Goal: Browse casually: Explore the website without a specific task or goal

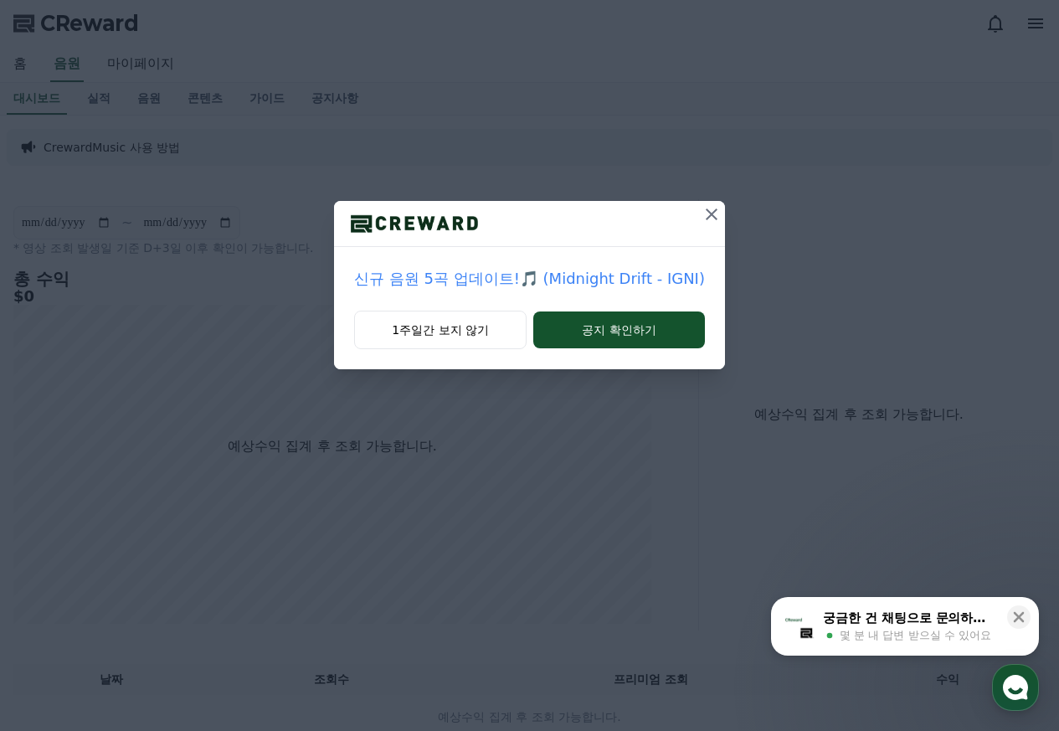
click at [706, 211] on icon at bounding box center [712, 214] width 12 height 12
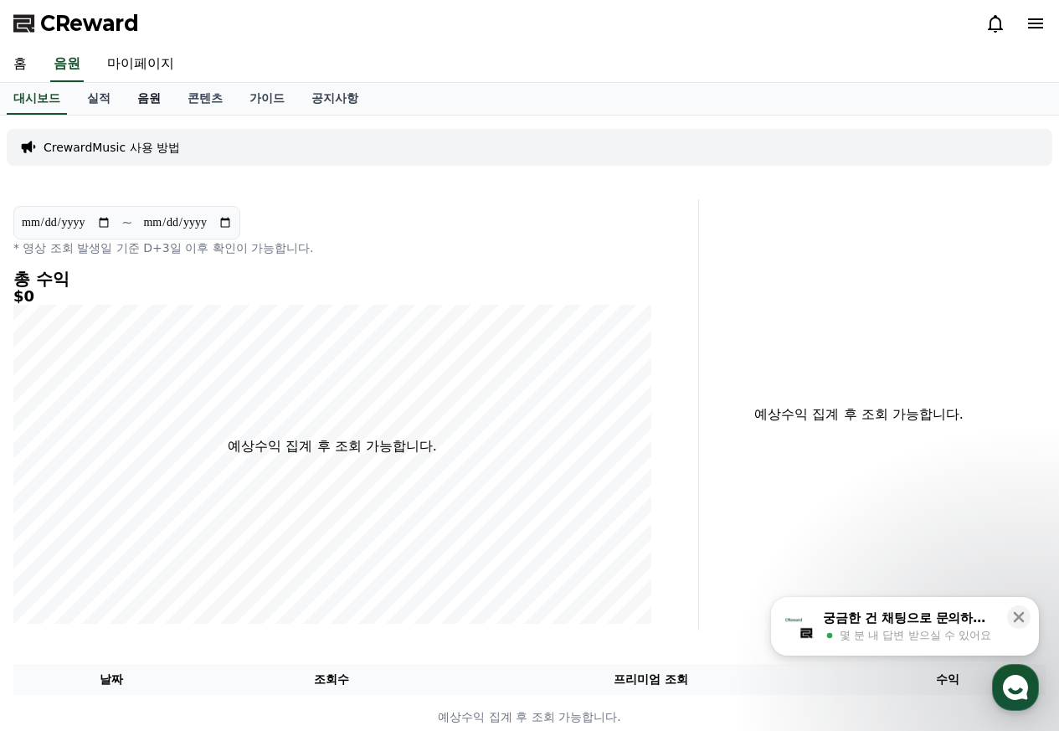
click at [146, 98] on link "음원" at bounding box center [149, 99] width 50 height 32
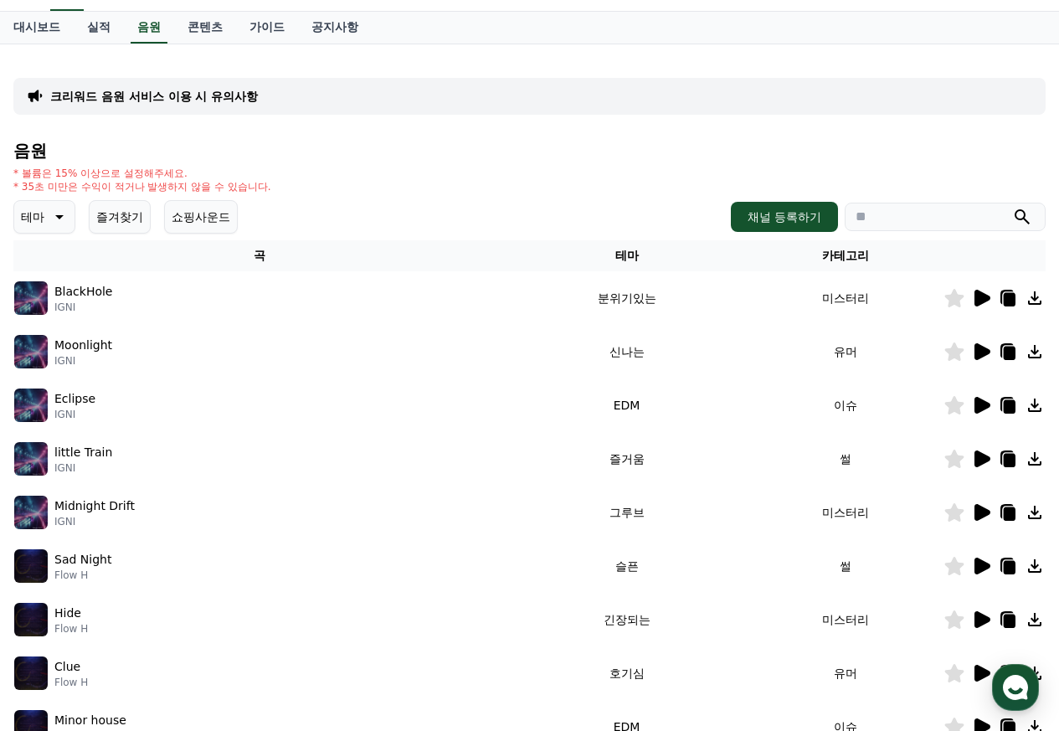
scroll to position [167, 0]
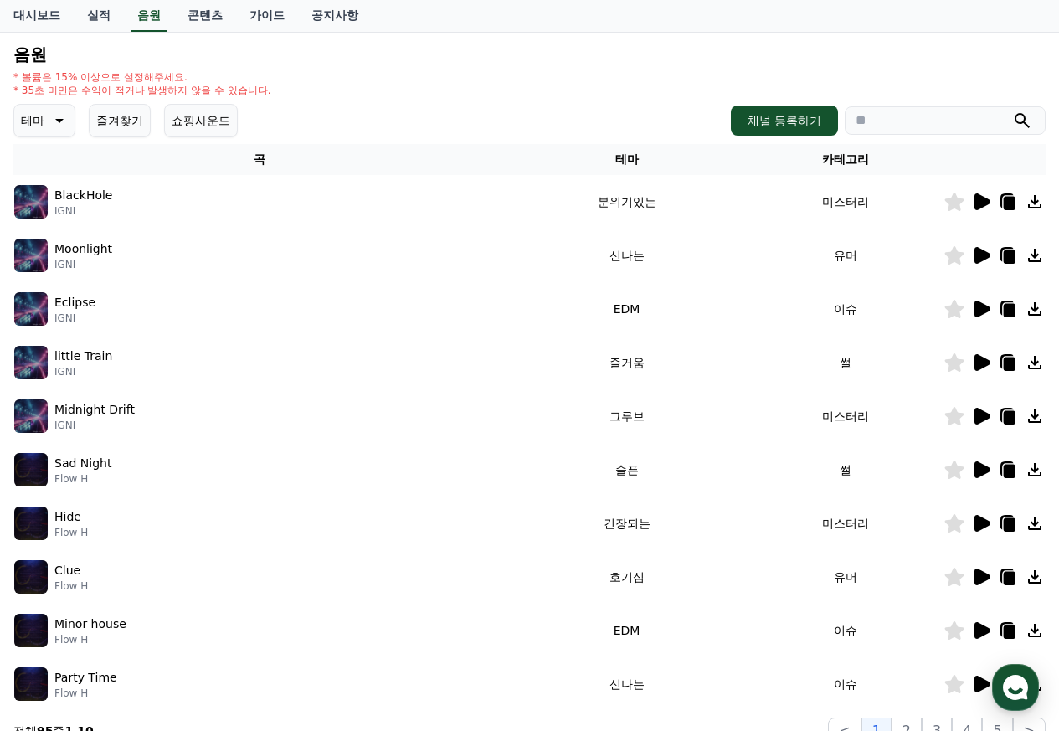
click at [33, 254] on img at bounding box center [30, 255] width 33 height 33
click at [979, 254] on icon at bounding box center [982, 255] width 16 height 17
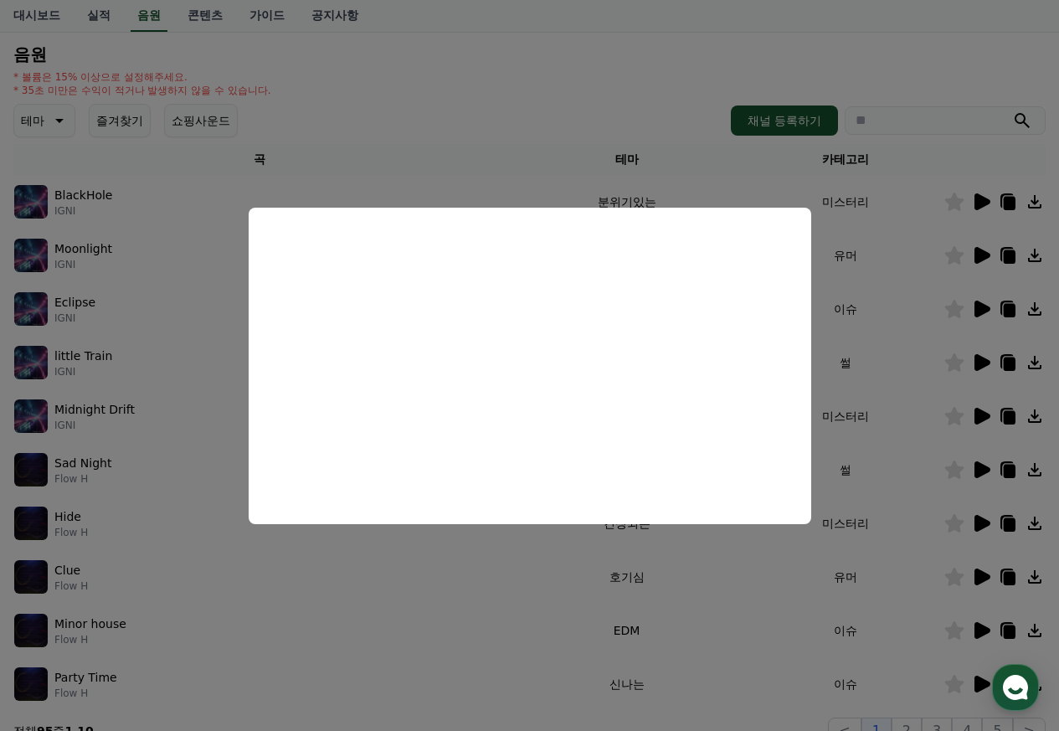
click at [600, 95] on button "close modal" at bounding box center [529, 365] width 1059 height 731
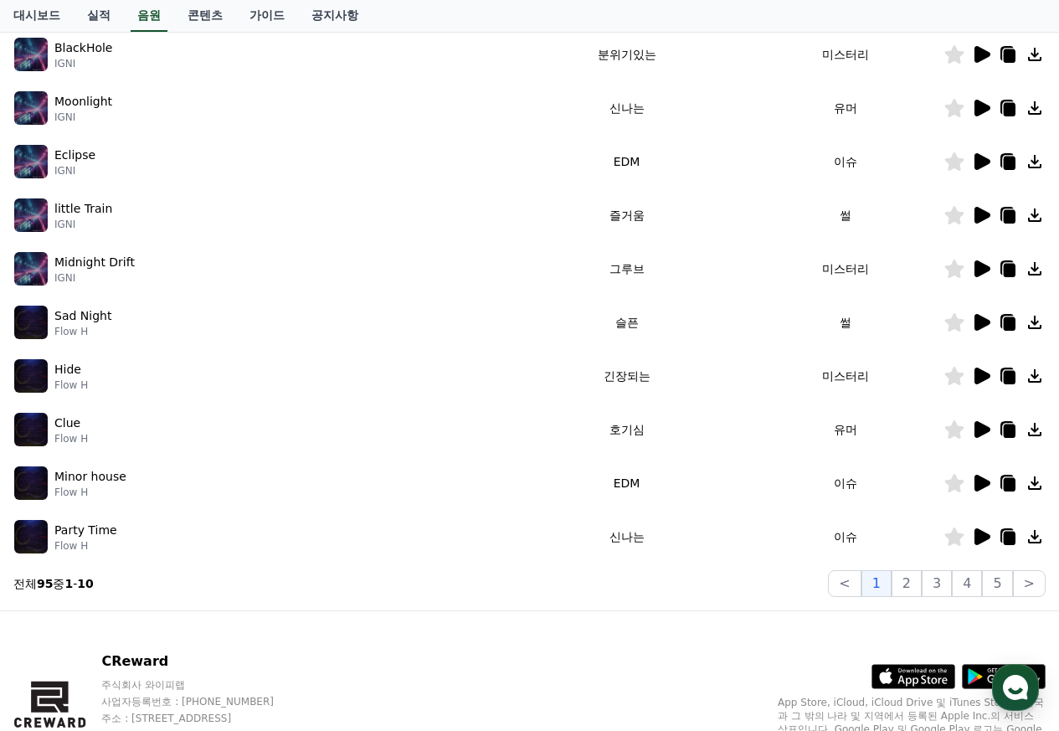
scroll to position [335, 0]
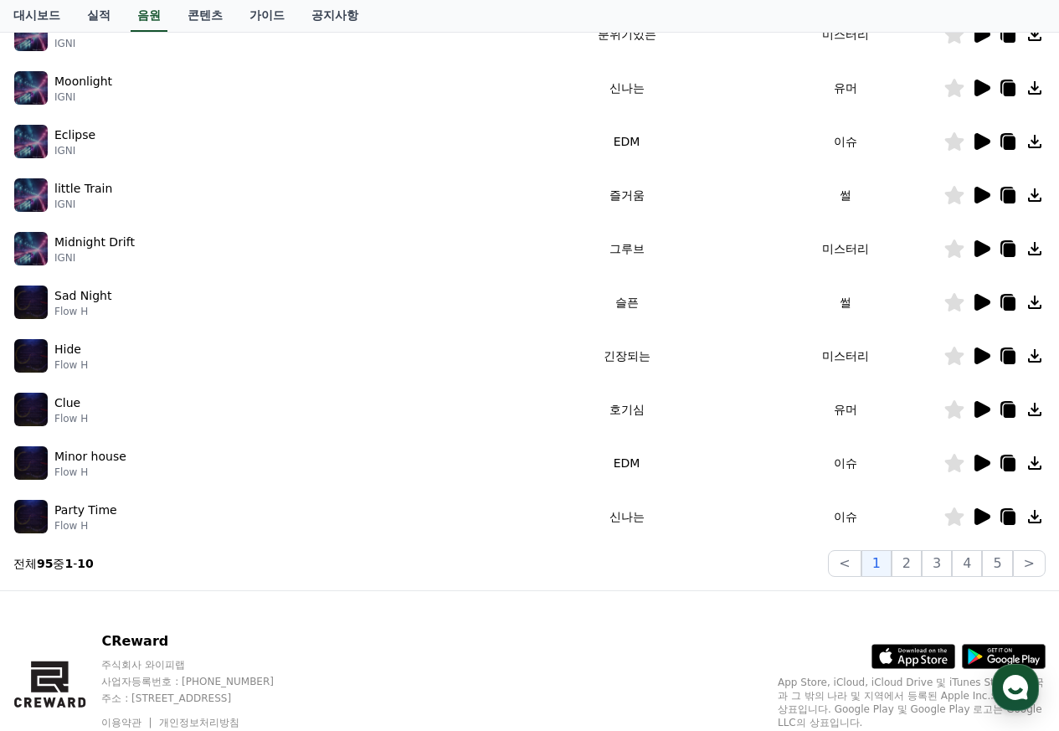
click at [978, 516] on icon at bounding box center [982, 516] width 16 height 17
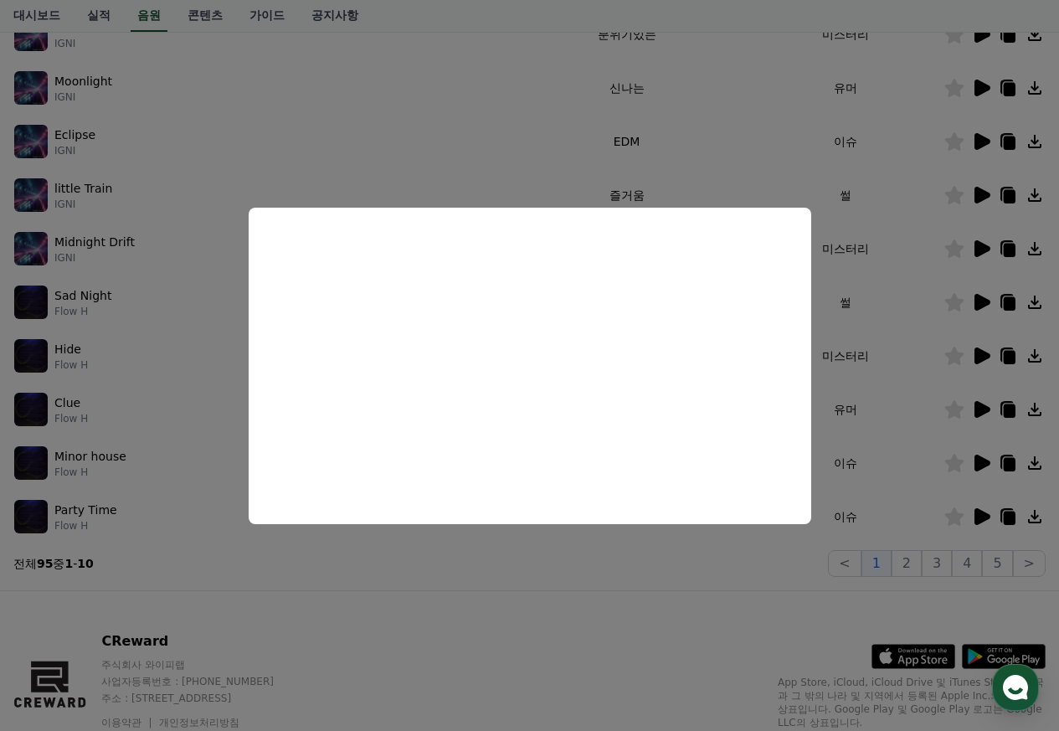
click at [603, 613] on button "close modal" at bounding box center [529, 365] width 1059 height 731
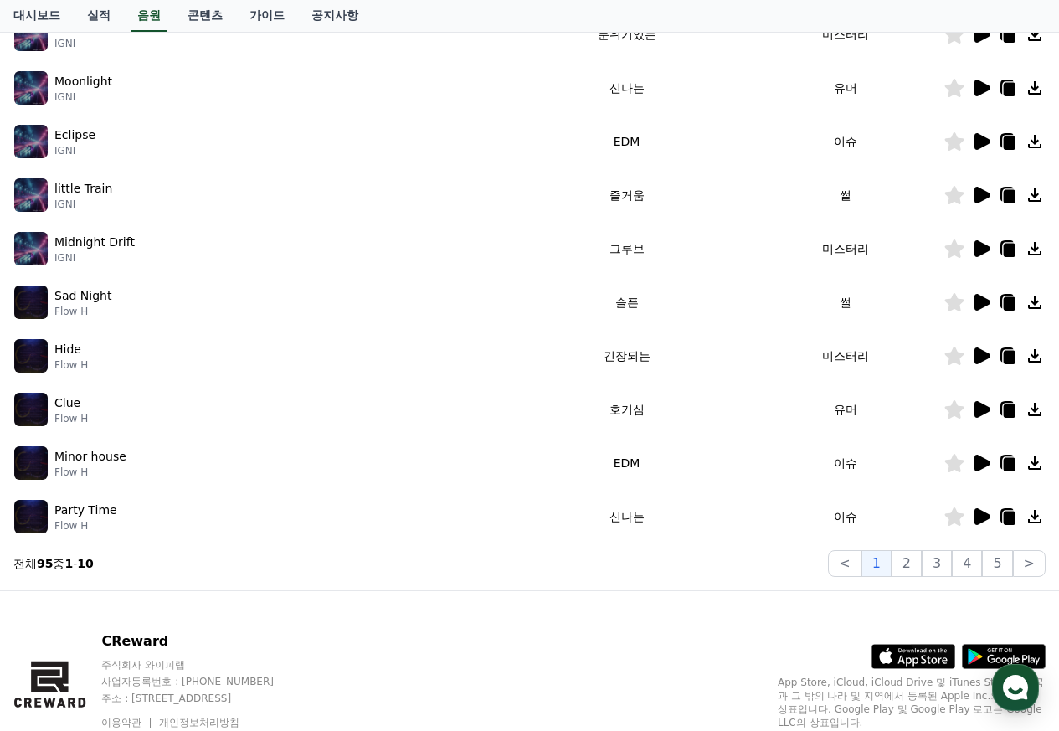
click at [1009, 519] on icon at bounding box center [1009, 517] width 12 height 13
click at [911, 564] on button "2" at bounding box center [906, 563] width 30 height 27
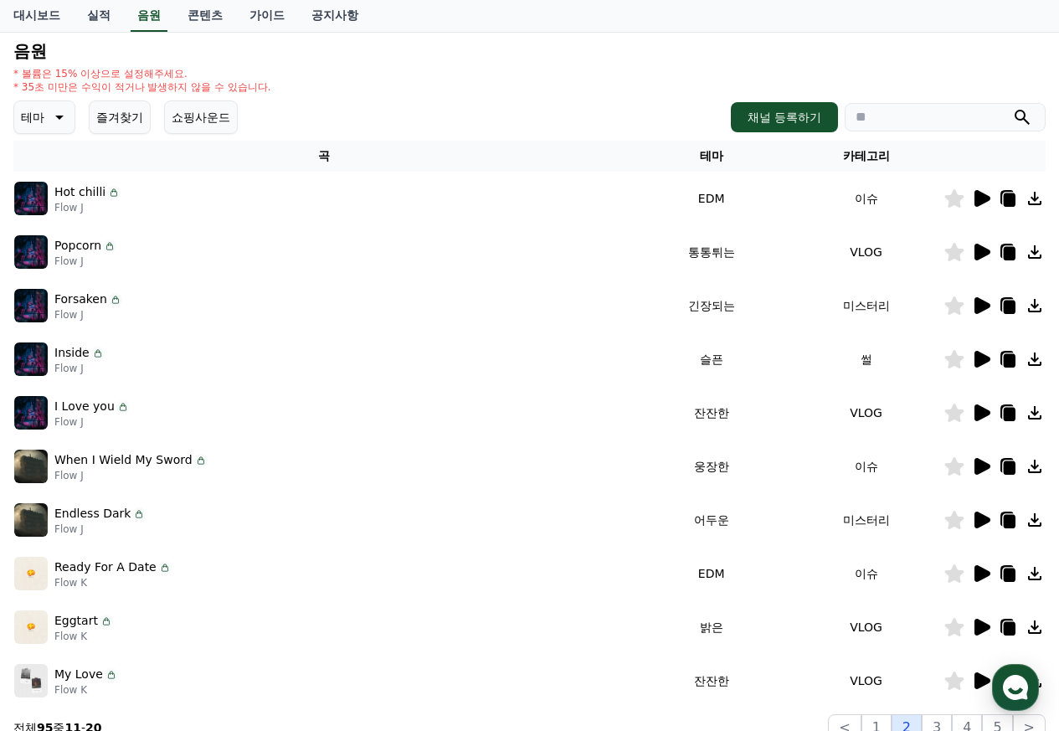
scroll to position [167, 0]
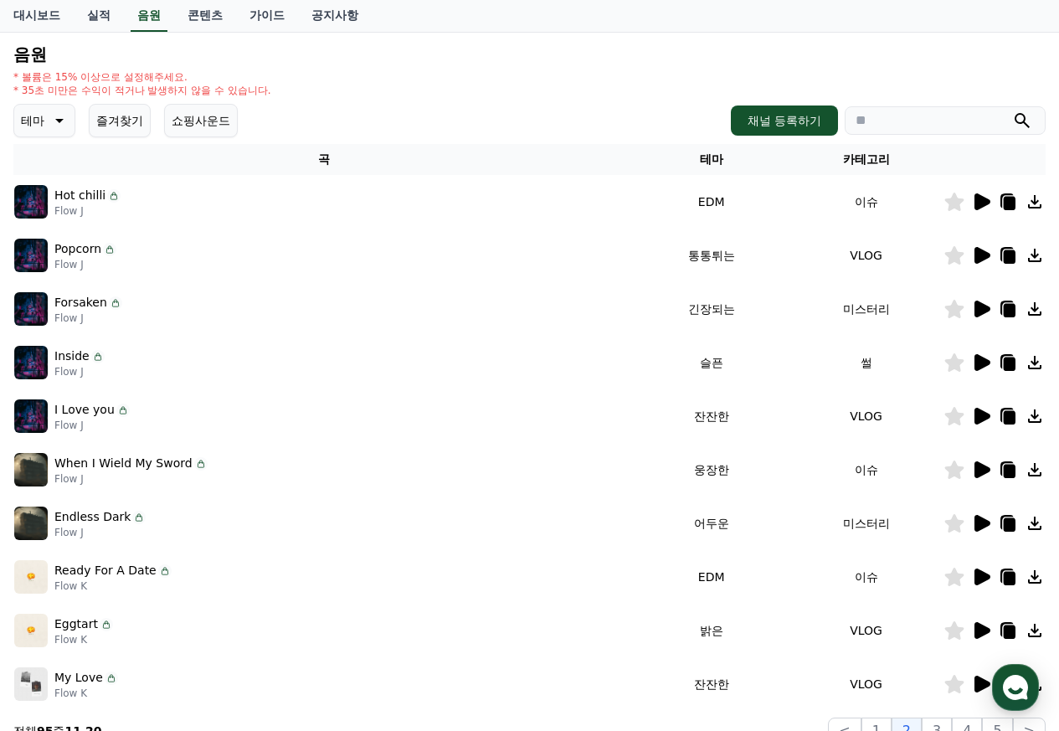
click at [980, 259] on icon at bounding box center [982, 255] width 16 height 17
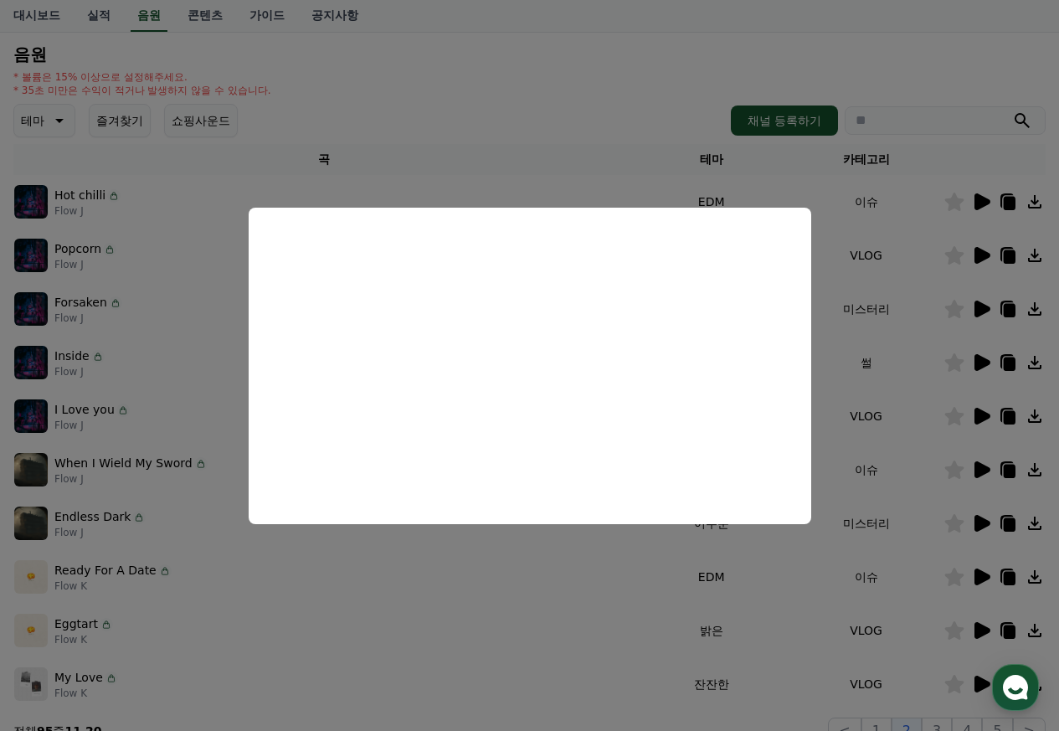
click at [602, 80] on button "close modal" at bounding box center [529, 365] width 1059 height 731
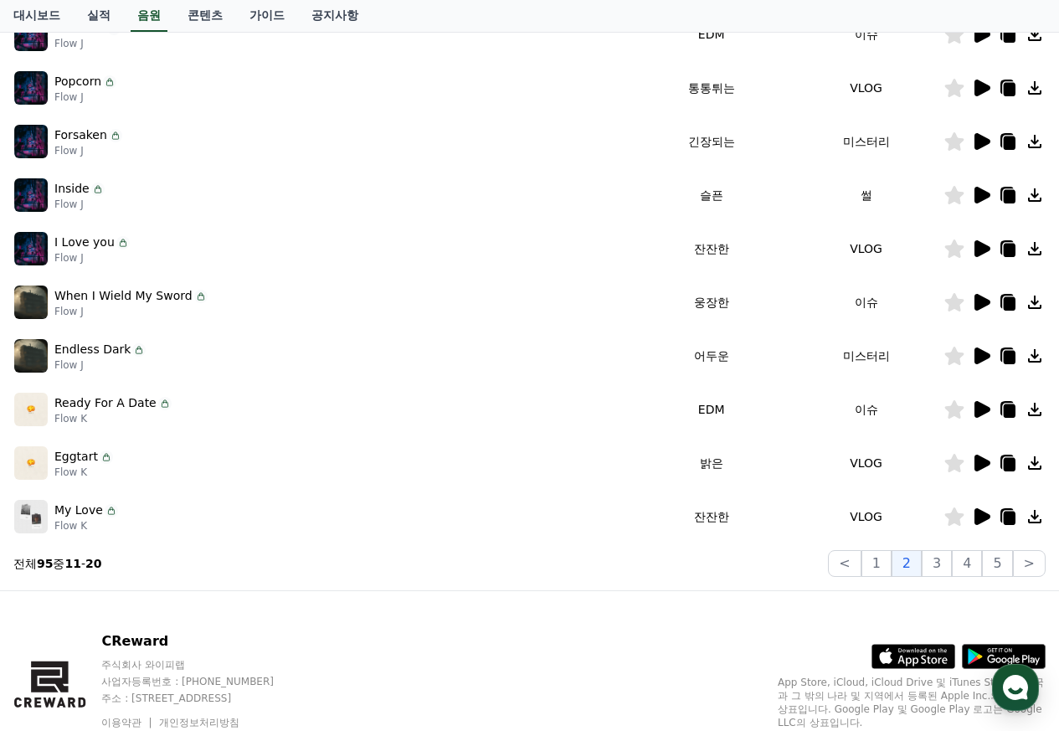
scroll to position [403, 0]
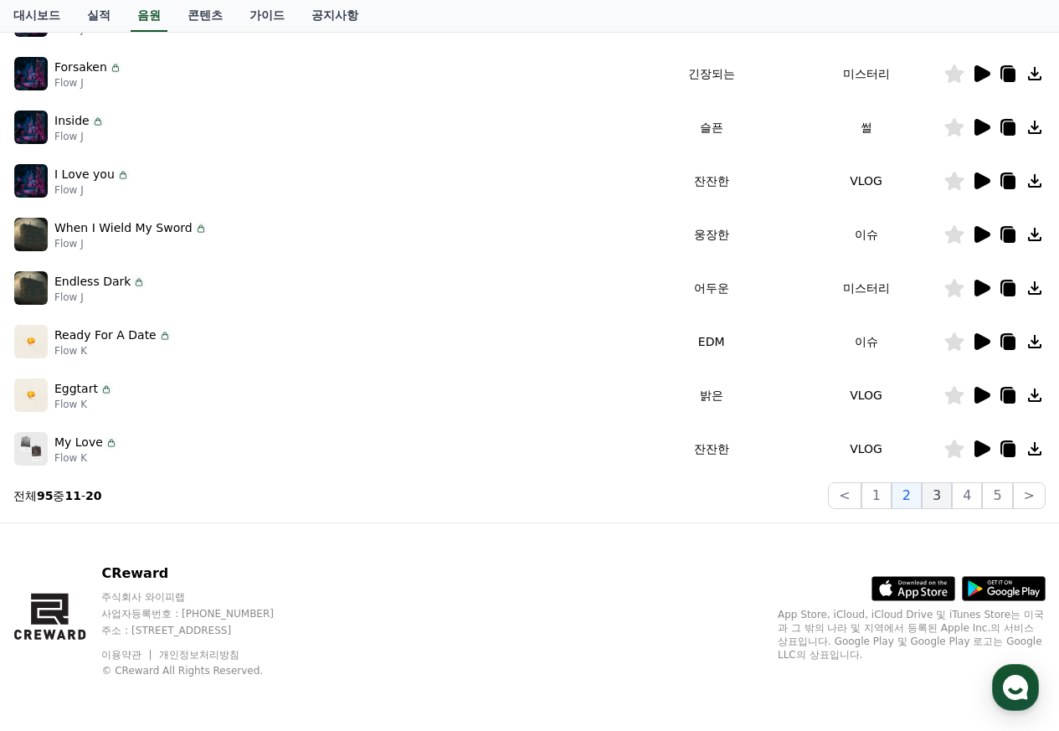
click at [937, 492] on button "3" at bounding box center [936, 495] width 30 height 27
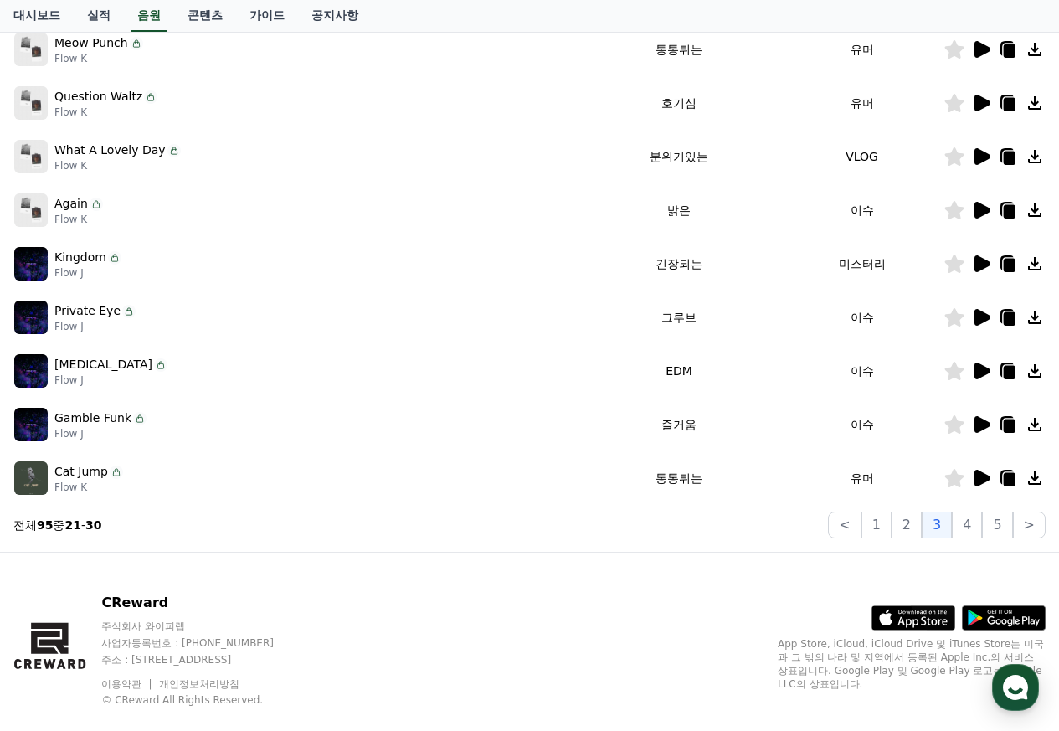
scroll to position [403, 0]
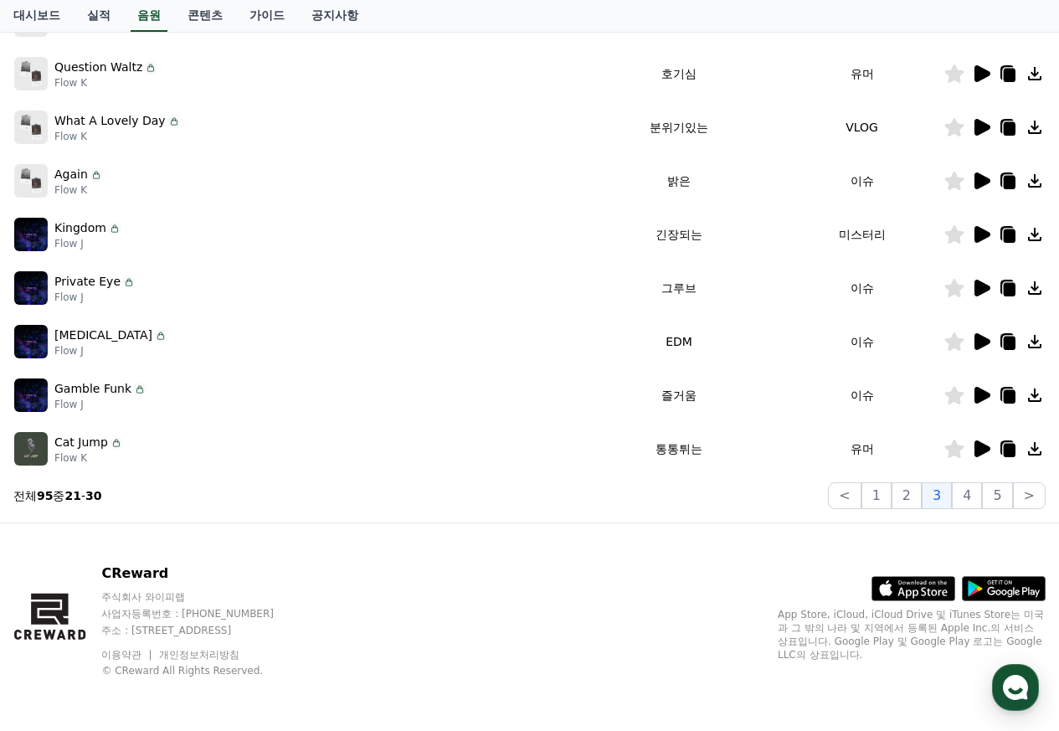
click at [976, 399] on icon at bounding box center [982, 395] width 16 height 17
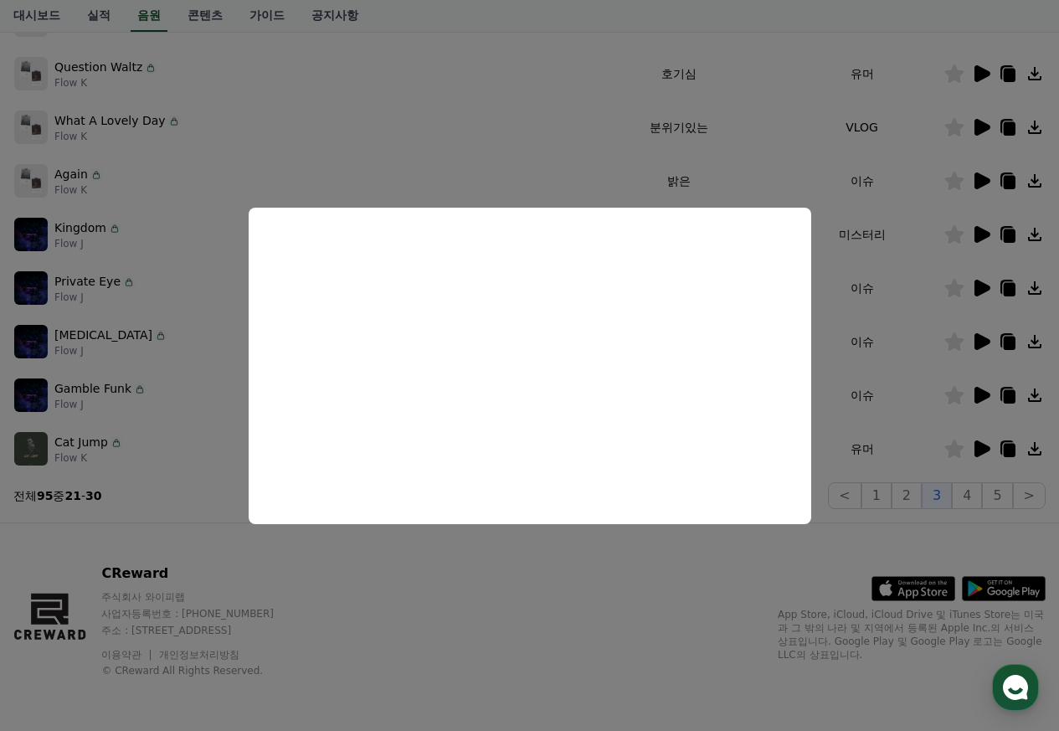
click at [519, 16] on button "close modal" at bounding box center [529, 365] width 1059 height 731
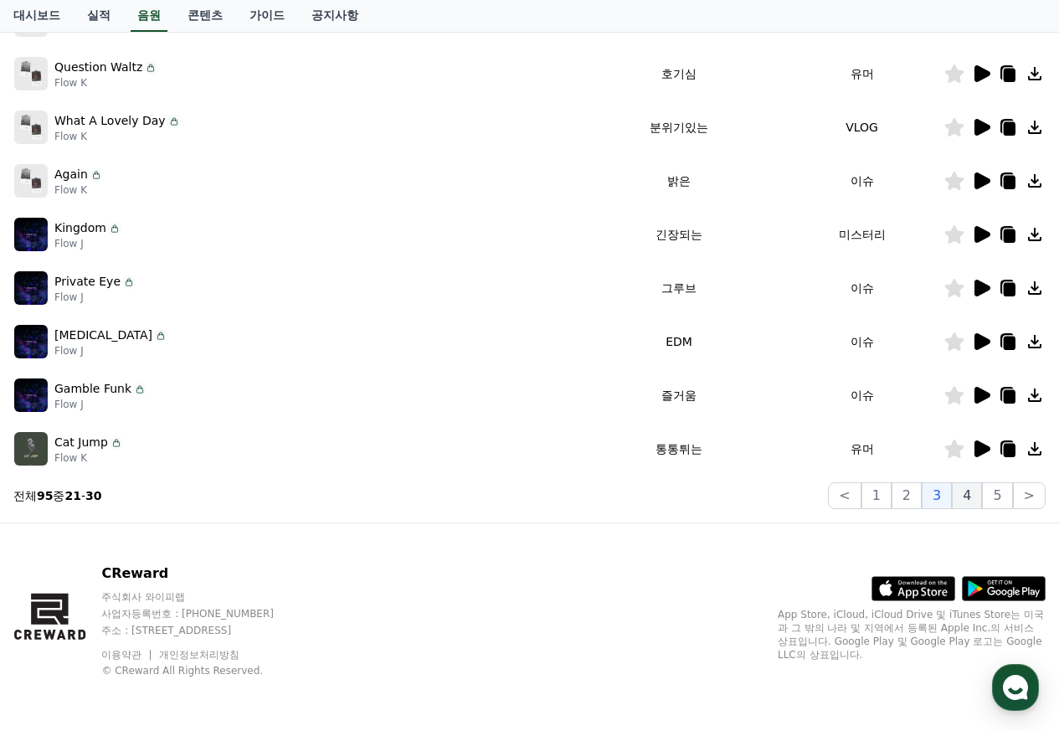
click at [967, 498] on button "4" at bounding box center [967, 495] width 30 height 27
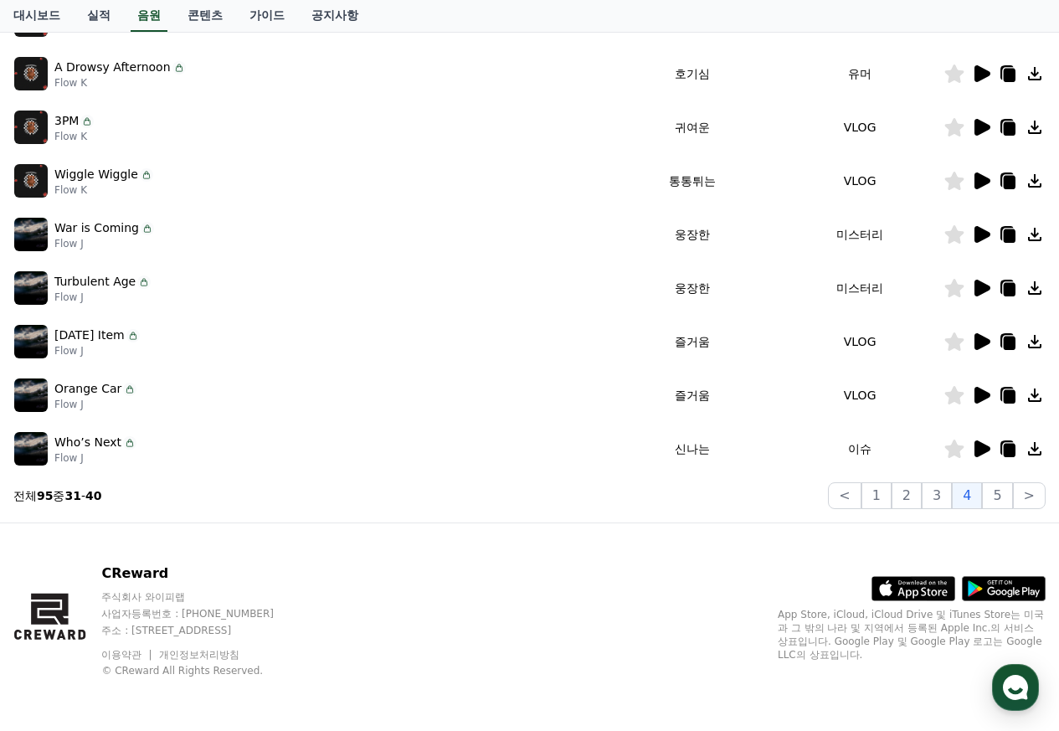
click at [981, 339] on icon at bounding box center [982, 341] width 16 height 17
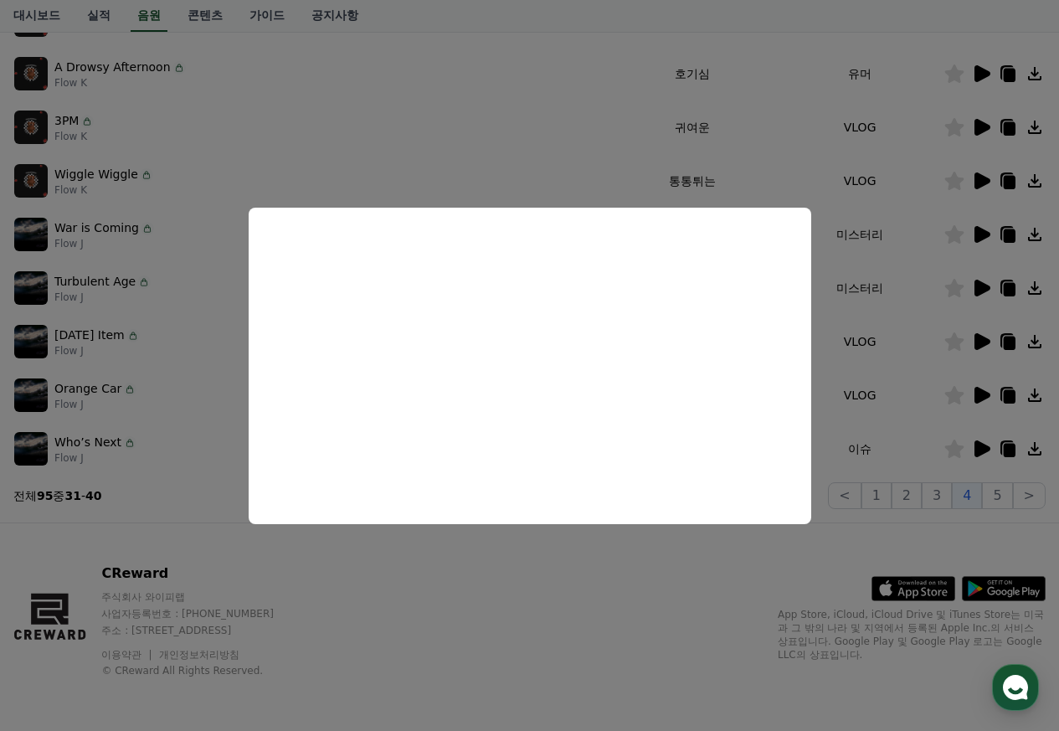
click at [747, 26] on button "close modal" at bounding box center [529, 365] width 1059 height 731
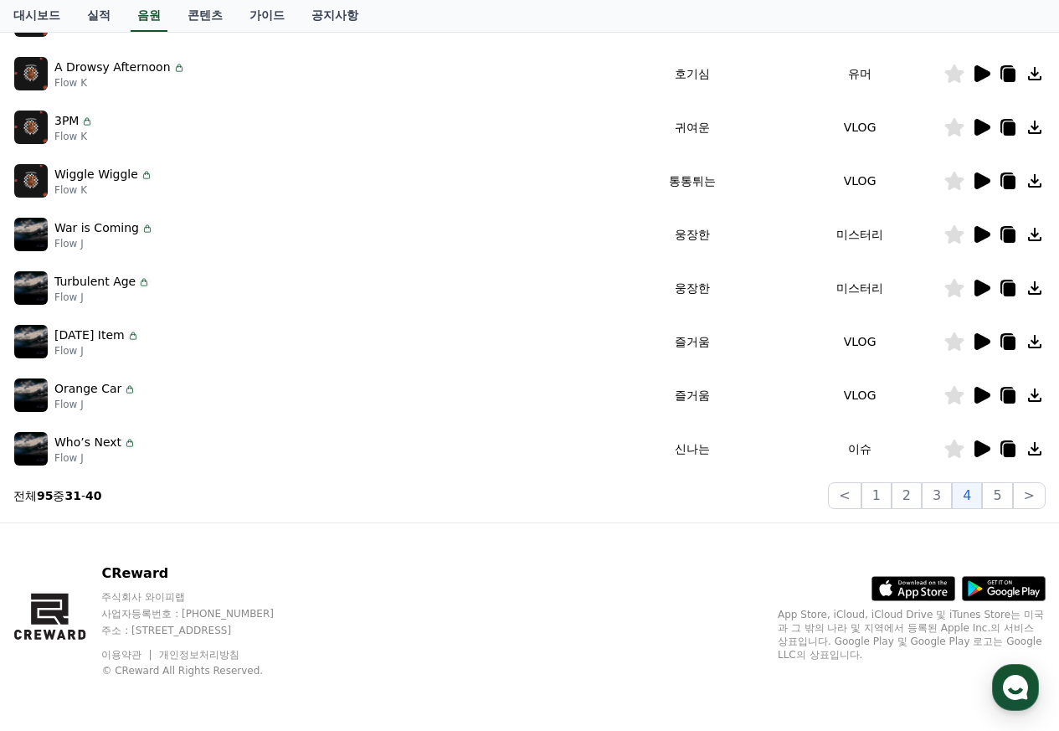
click at [978, 394] on icon at bounding box center [982, 395] width 16 height 17
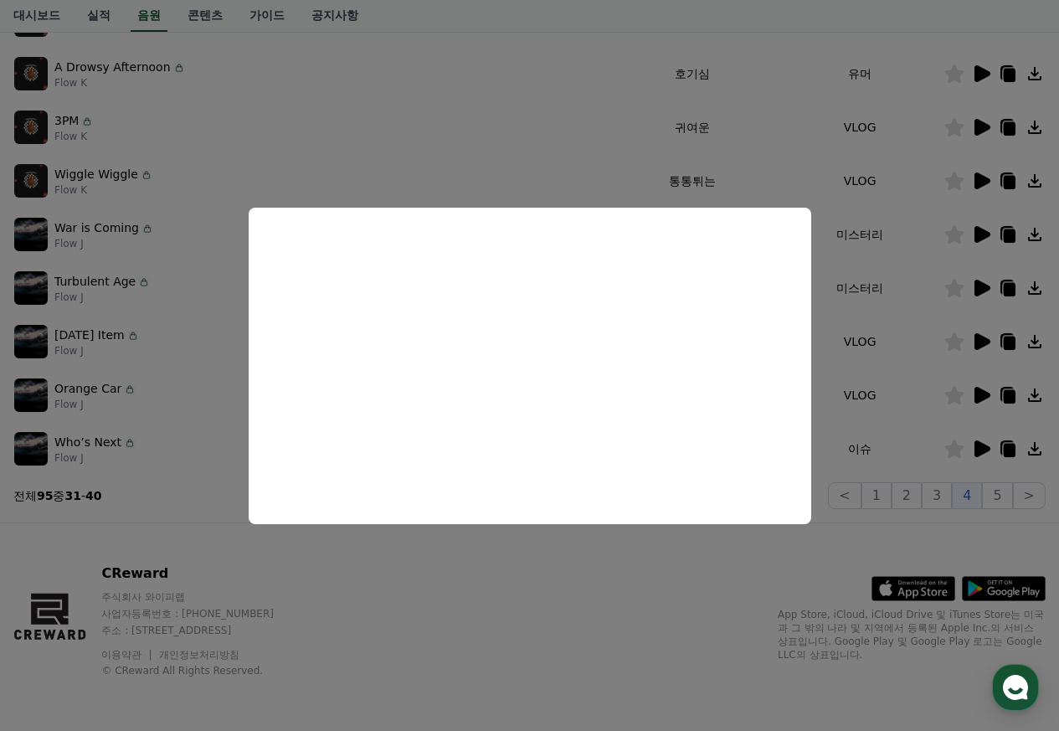
click at [544, 549] on button "close modal" at bounding box center [529, 365] width 1059 height 731
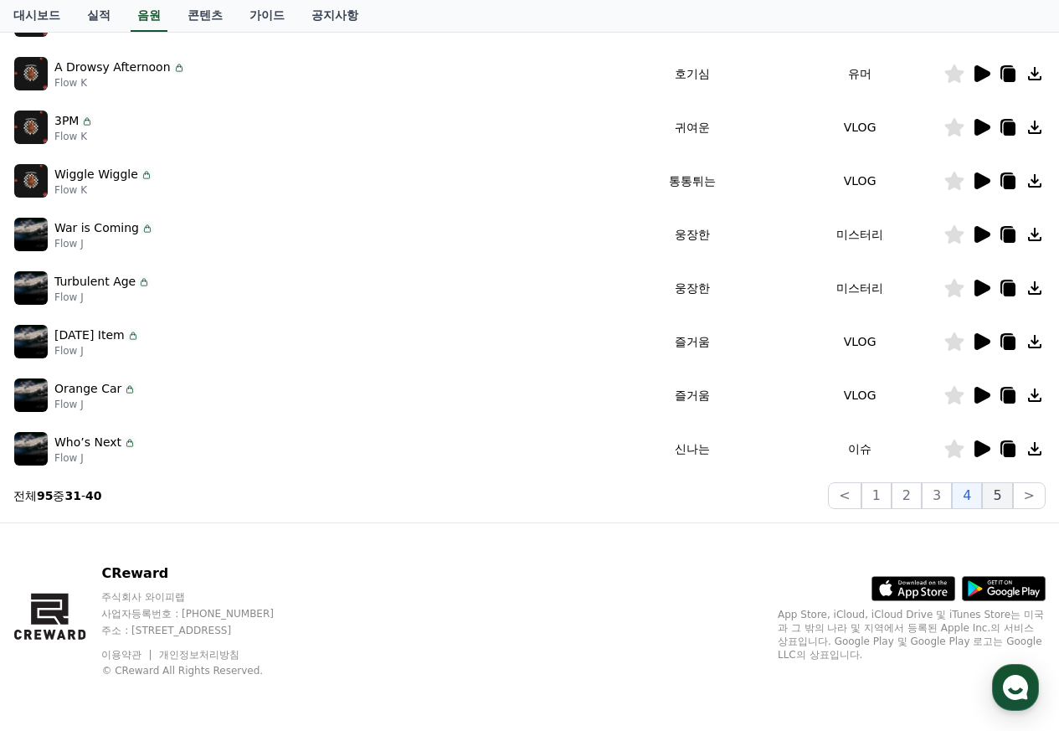
click at [1001, 493] on button "5" at bounding box center [997, 495] width 30 height 27
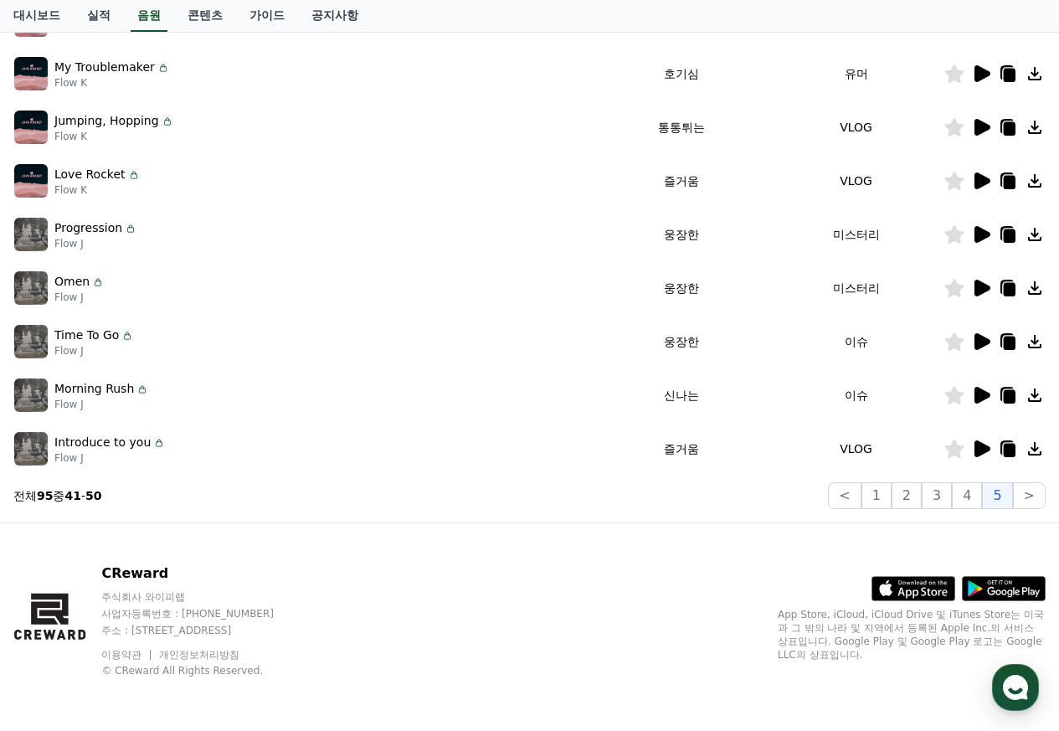
click at [982, 394] on icon at bounding box center [982, 395] width 16 height 17
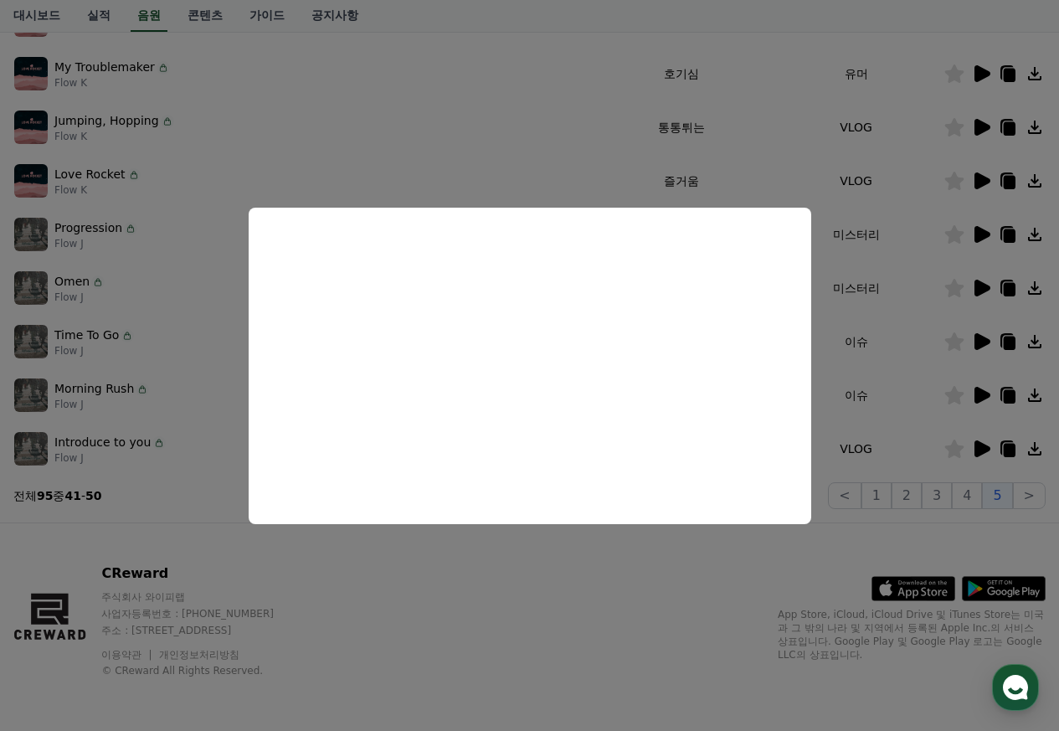
click at [490, 606] on button "close modal" at bounding box center [529, 365] width 1059 height 731
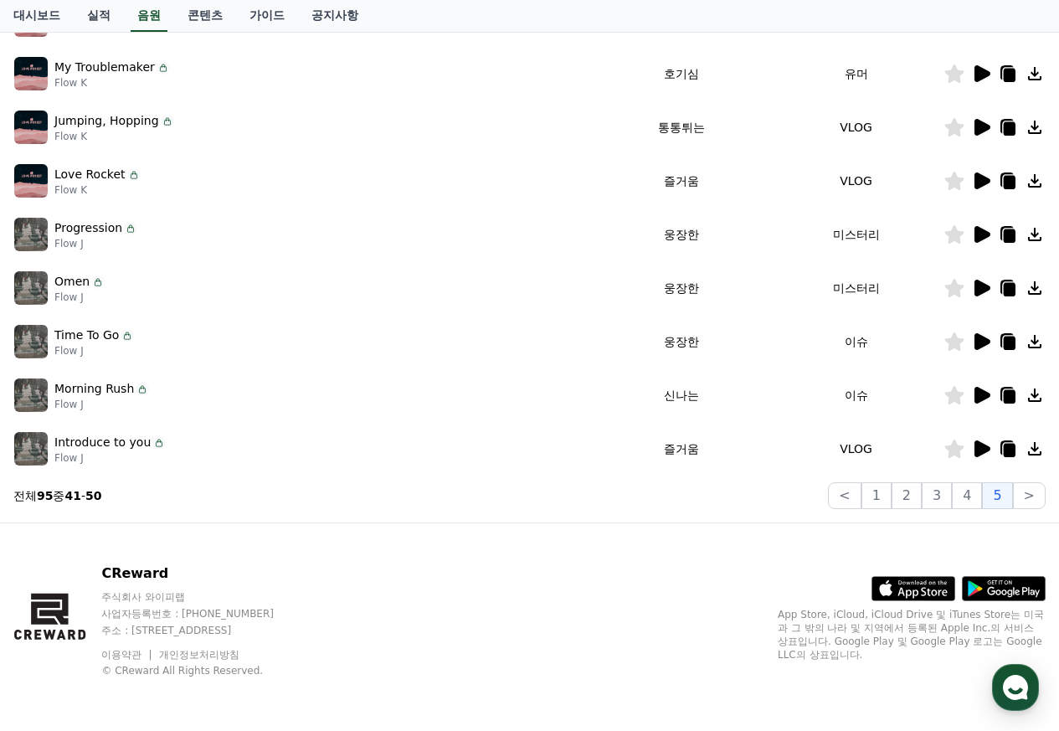
click at [984, 123] on icon at bounding box center [982, 127] width 16 height 17
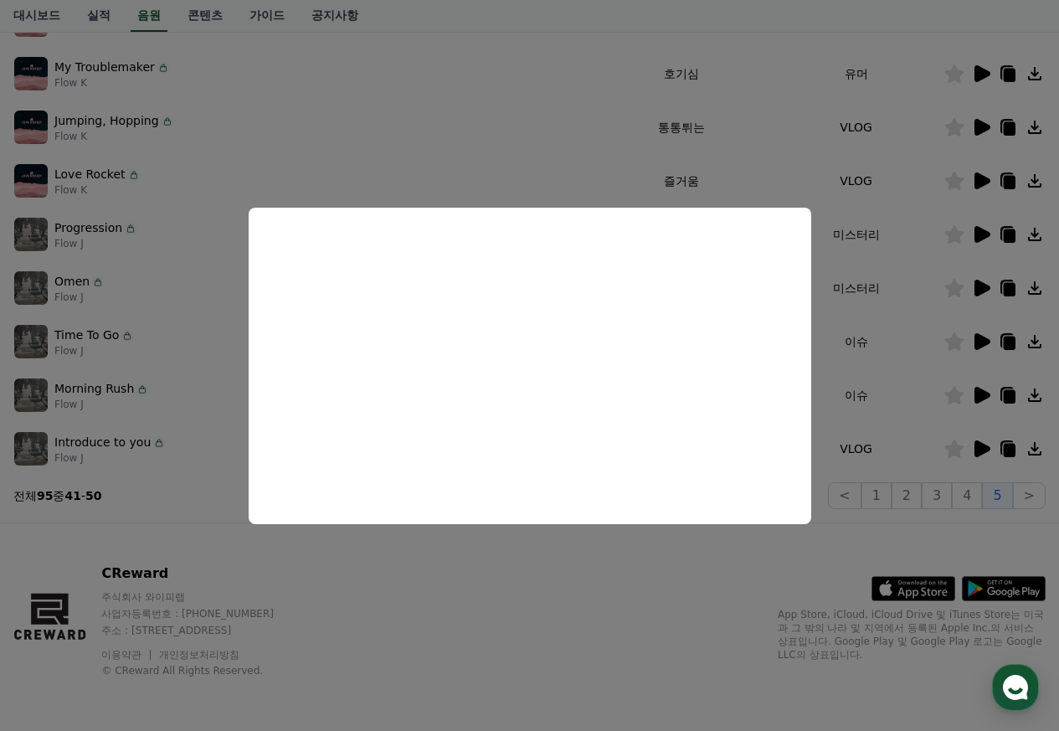
click at [528, 652] on button "close modal" at bounding box center [529, 365] width 1059 height 731
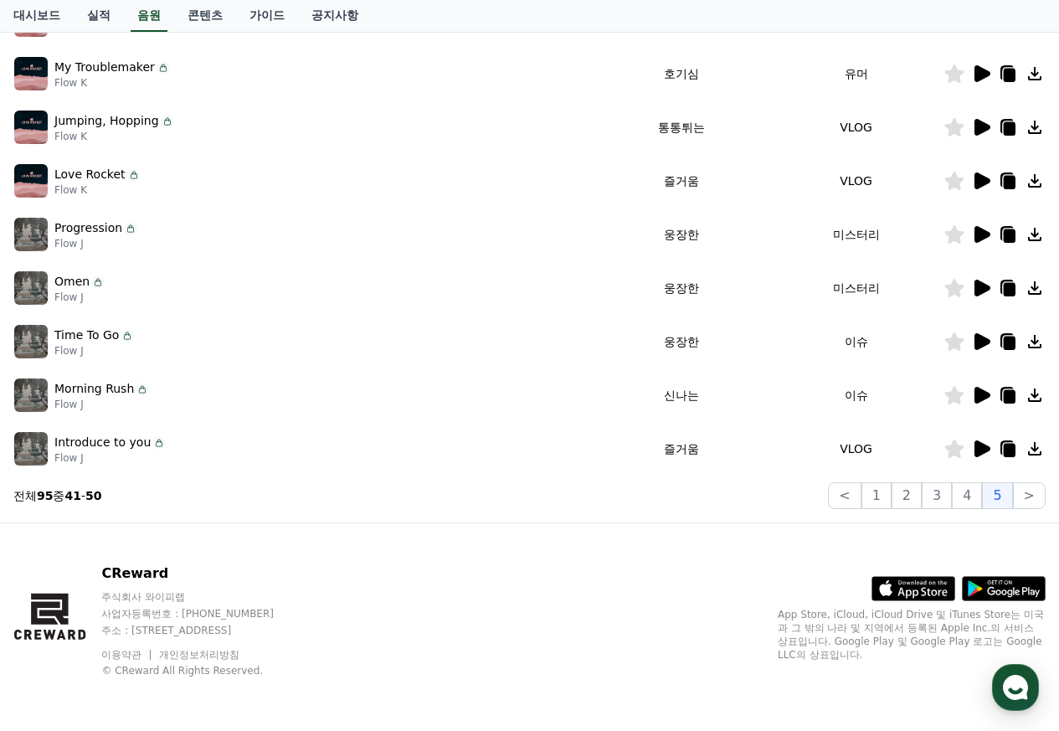
click at [1005, 124] on icon at bounding box center [1009, 128] width 12 height 13
